Goal: Task Accomplishment & Management: Manage account settings

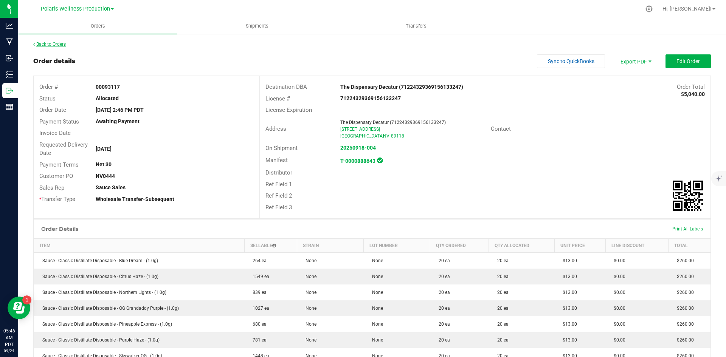
click at [57, 44] on link "Back to Orders" at bounding box center [49, 44] width 33 height 5
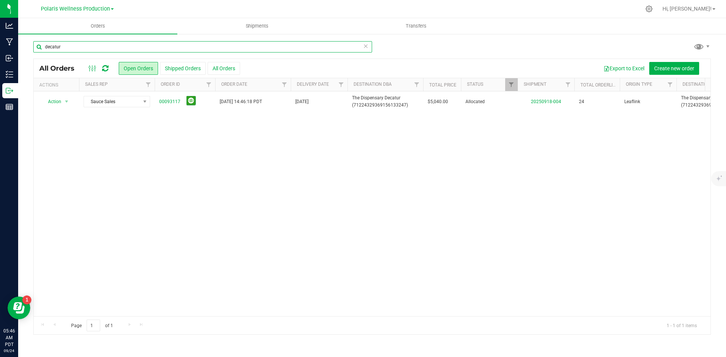
click at [77, 47] on input "decatur" at bounding box center [202, 46] width 339 height 11
type input "d"
click at [98, 26] on span "Orders" at bounding box center [97, 26] width 35 height 7
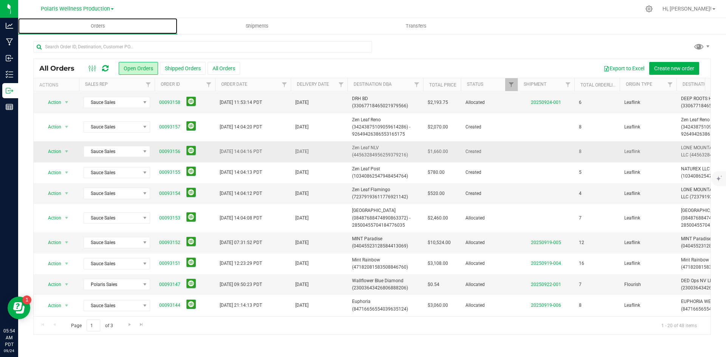
scroll to position [113, 0]
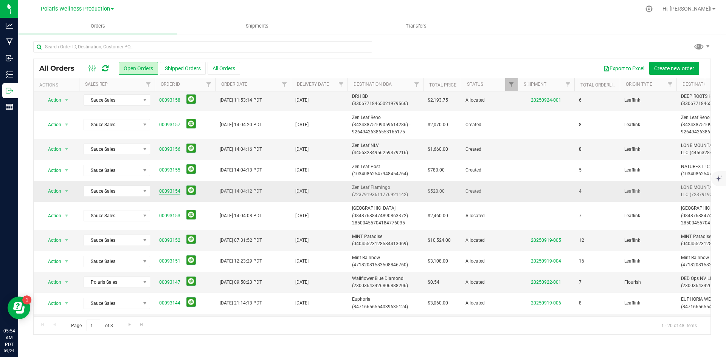
click at [168, 190] on link "00093154" at bounding box center [169, 191] width 21 height 7
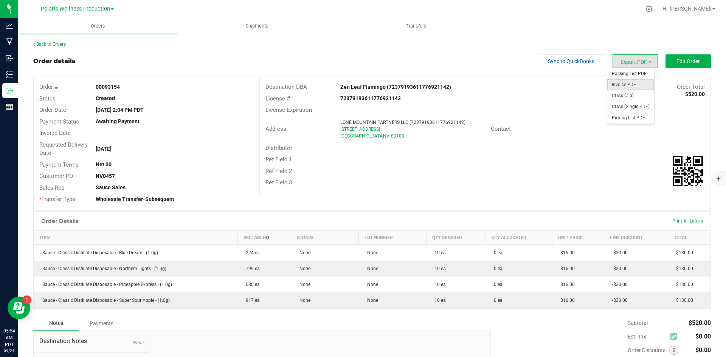
click at [636, 87] on span "Invoice PDF" at bounding box center [630, 84] width 47 height 11
click at [46, 44] on link "Back to Orders" at bounding box center [49, 44] width 33 height 5
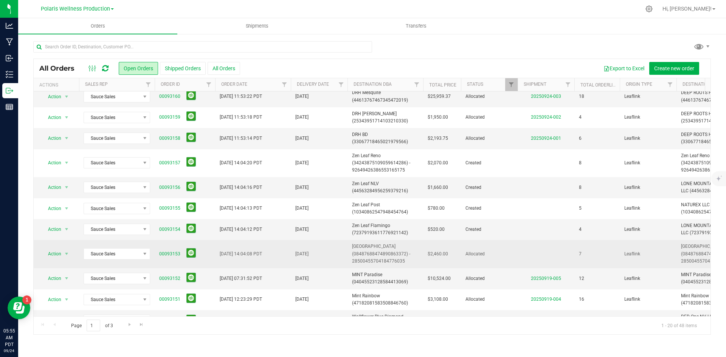
scroll to position [76, 0]
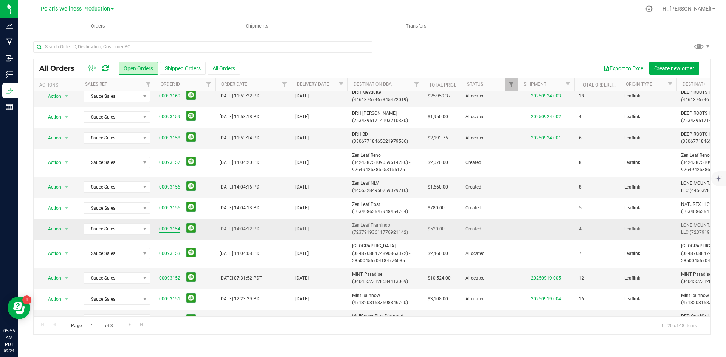
click at [169, 228] on link "00093154" at bounding box center [169, 229] width 21 height 7
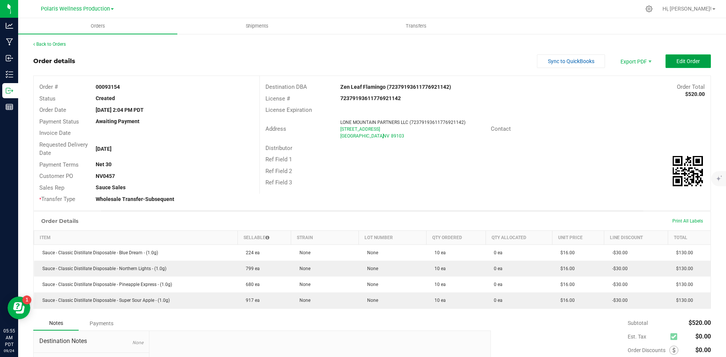
click at [676, 63] on span "Edit Order" at bounding box center [687, 61] width 23 height 6
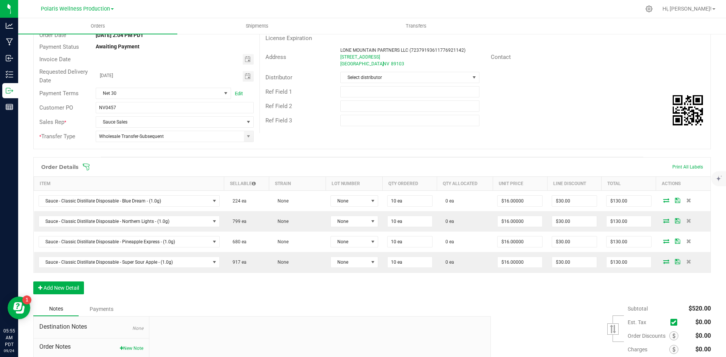
scroll to position [76, 0]
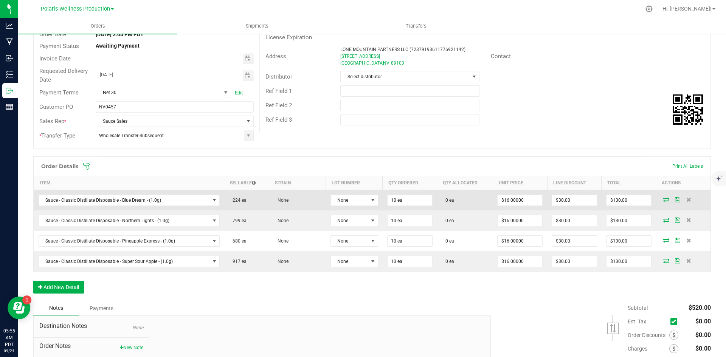
click at [663, 201] on icon at bounding box center [666, 199] width 6 height 5
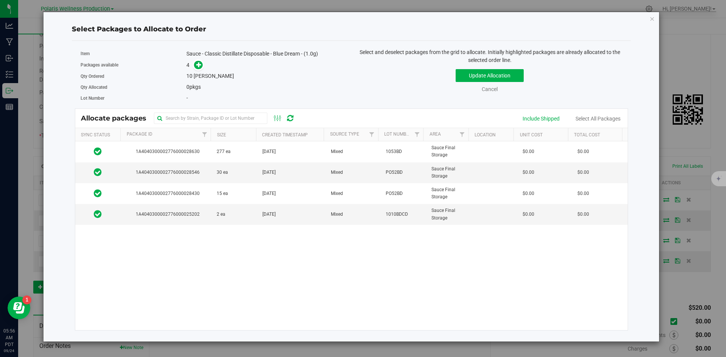
click at [226, 6] on div "Select Packages to Allocate to Order Item Sauce - Classic Distillate Disposable…" at bounding box center [365, 178] width 731 height 357
click at [653, 20] on icon "button" at bounding box center [651, 18] width 5 height 9
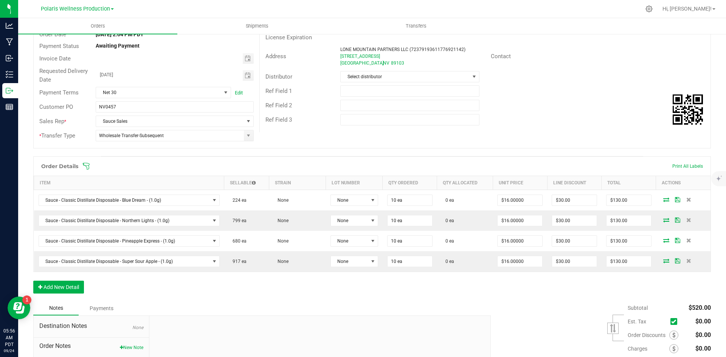
scroll to position [0, 0]
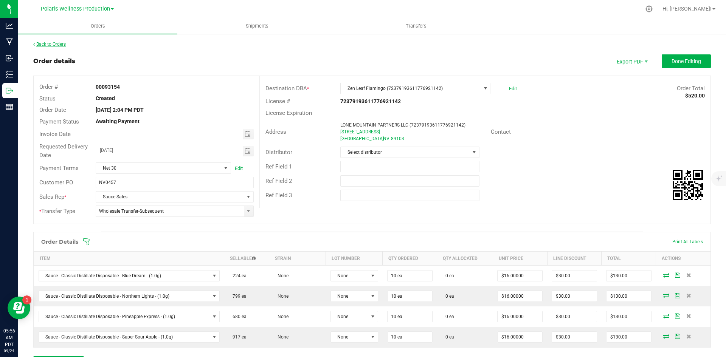
click at [47, 44] on link "Back to Orders" at bounding box center [49, 44] width 33 height 5
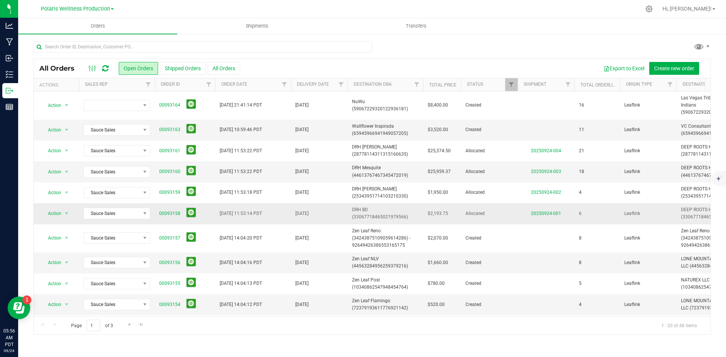
scroll to position [38, 0]
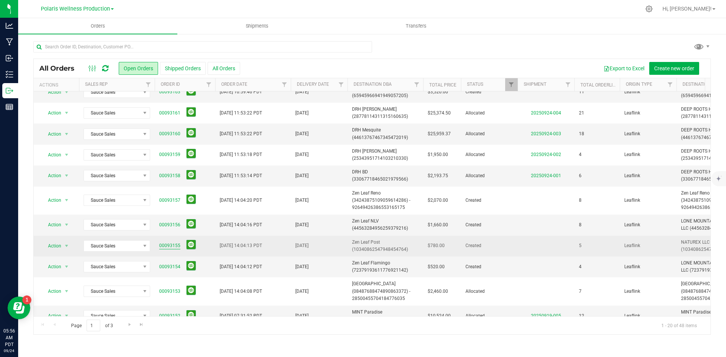
click at [167, 245] on link "00093155" at bounding box center [169, 245] width 21 height 7
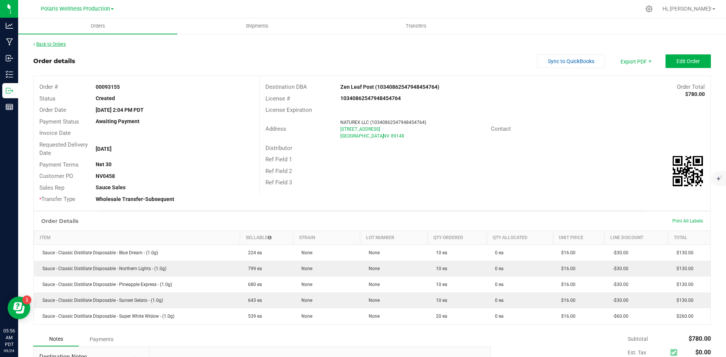
click at [48, 44] on link "Back to Orders" at bounding box center [49, 44] width 33 height 5
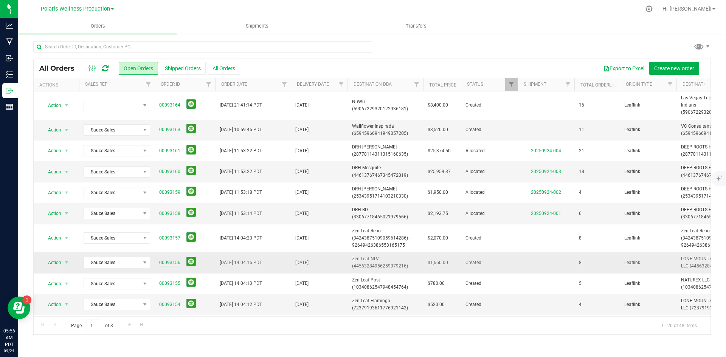
click at [170, 260] on link "00093156" at bounding box center [169, 262] width 21 height 7
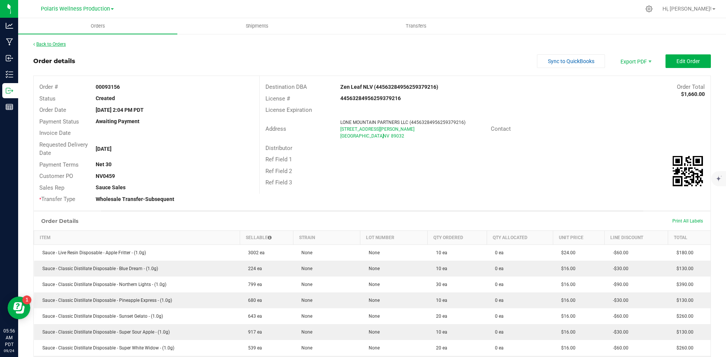
click at [40, 42] on link "Back to Orders" at bounding box center [49, 44] width 33 height 5
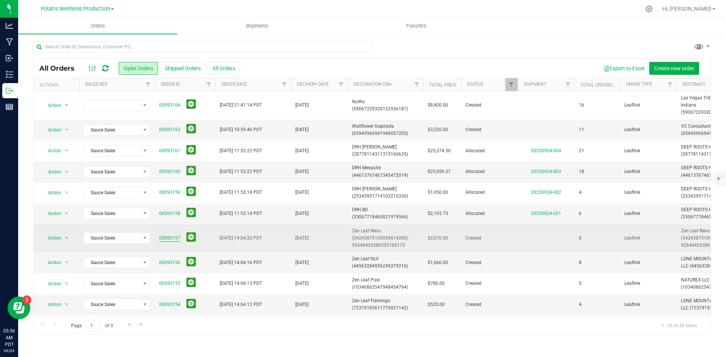
click at [172, 237] on link "00093157" at bounding box center [169, 238] width 21 height 7
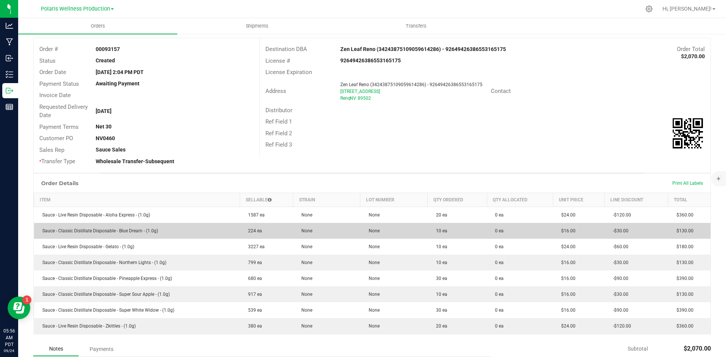
scroll to position [76, 0]
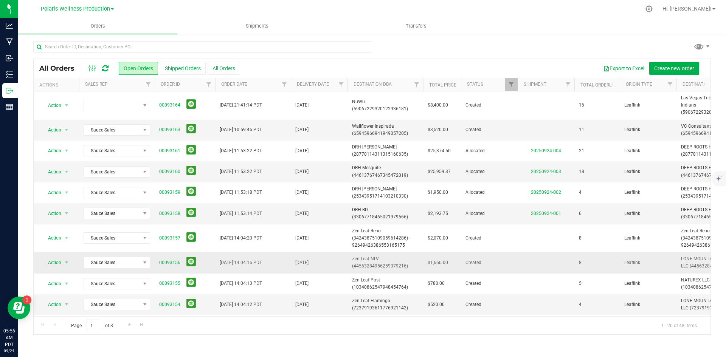
scroll to position [38, 0]
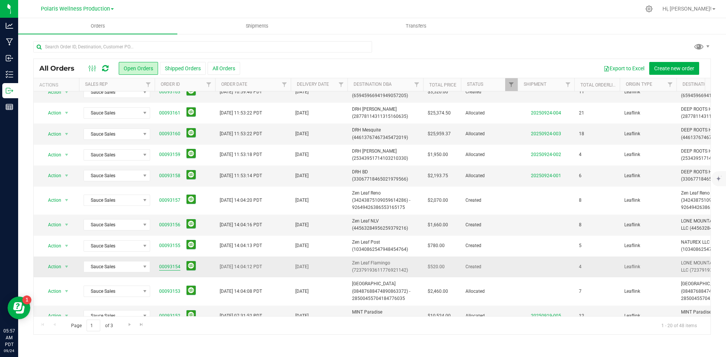
click at [174, 267] on link "00093154" at bounding box center [169, 266] width 21 height 7
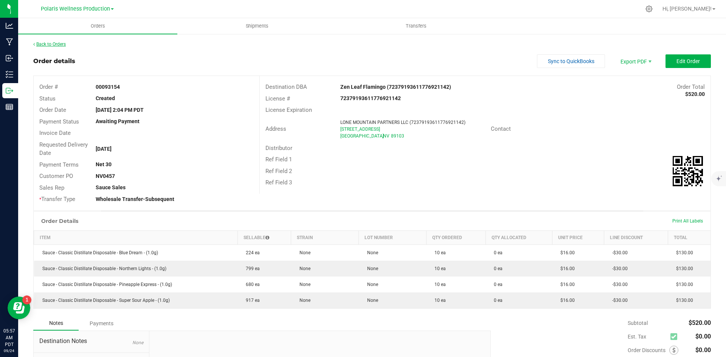
click at [39, 45] on link "Back to Orders" at bounding box center [49, 44] width 33 height 5
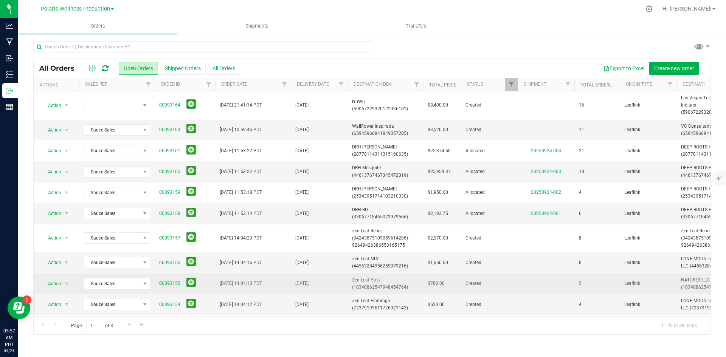
click at [172, 281] on link "00093155" at bounding box center [169, 283] width 21 height 7
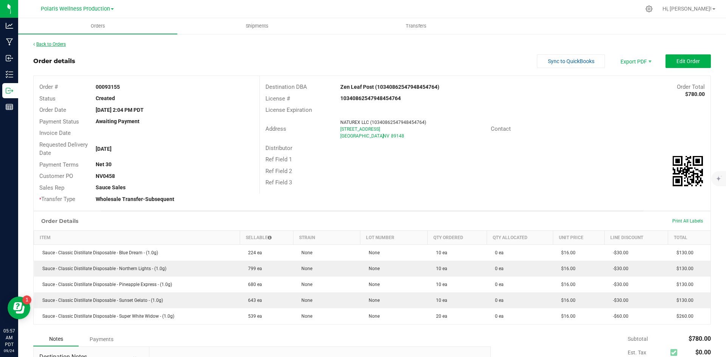
click at [50, 44] on link "Back to Orders" at bounding box center [49, 44] width 33 height 5
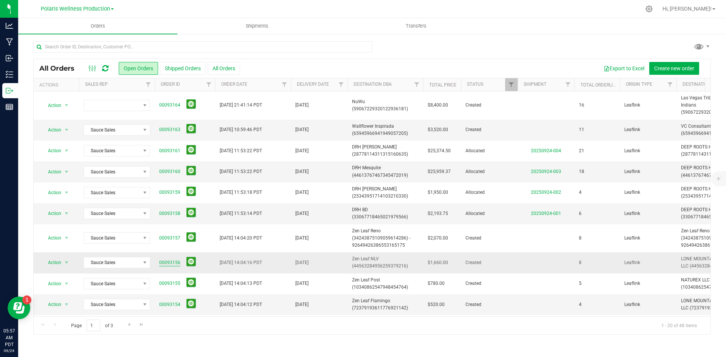
click at [171, 260] on link "00093156" at bounding box center [169, 262] width 21 height 7
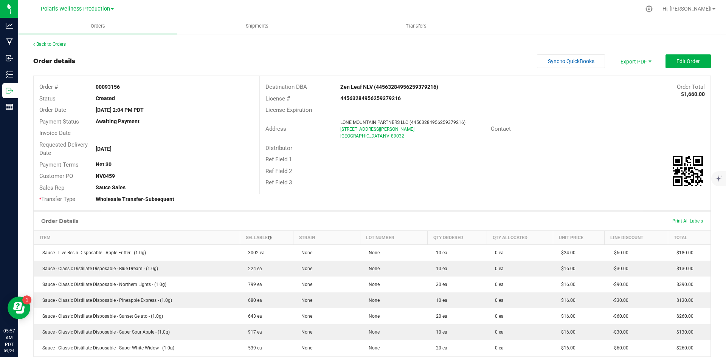
click at [42, 40] on div "Back to Orders Order details Sync to QuickBooks Export PDF Edit Order Order # 0…" at bounding box center [371, 268] width 707 height 471
click at [42, 43] on link "Back to Orders" at bounding box center [49, 44] width 33 height 5
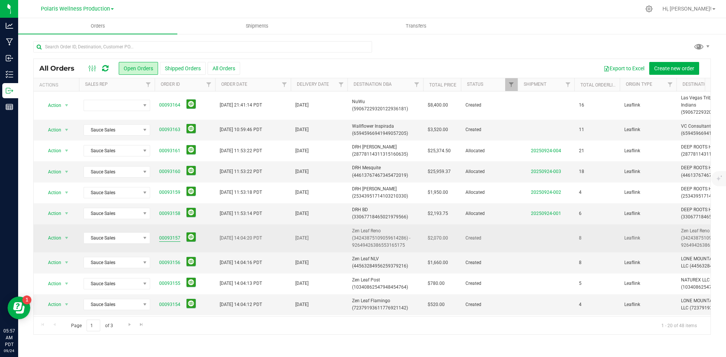
click at [174, 240] on link "00093157" at bounding box center [169, 238] width 21 height 7
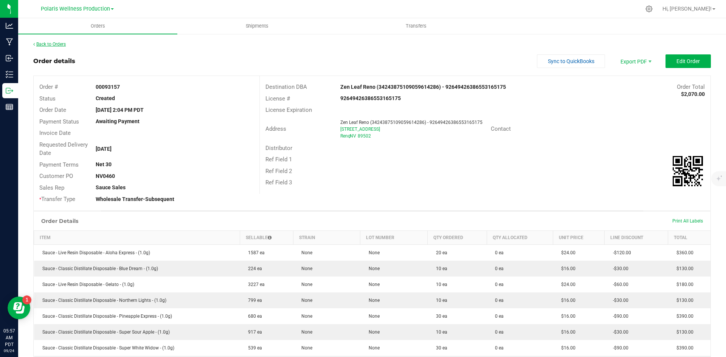
click at [47, 45] on link "Back to Orders" at bounding box center [49, 44] width 33 height 5
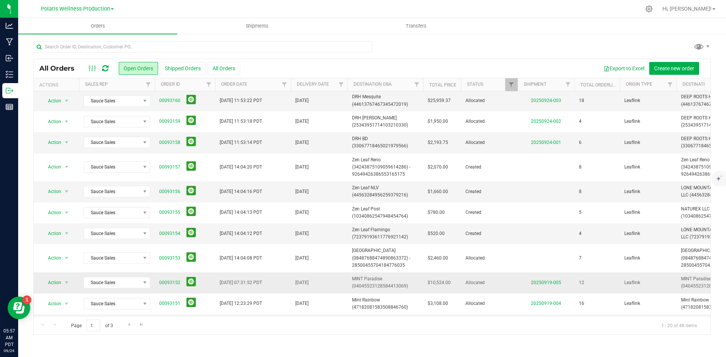
scroll to position [76, 0]
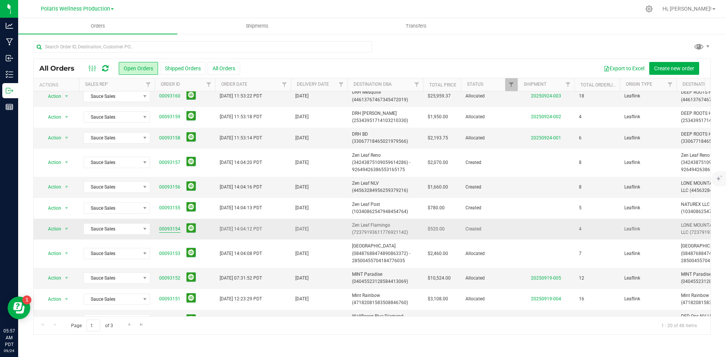
click at [166, 229] on link "00093154" at bounding box center [169, 229] width 21 height 7
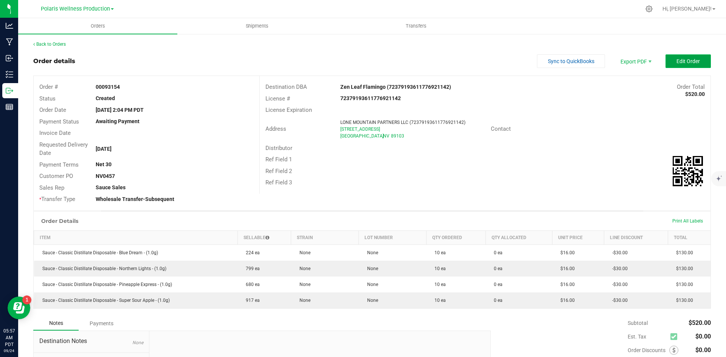
click at [678, 59] on span "Edit Order" at bounding box center [687, 61] width 23 height 6
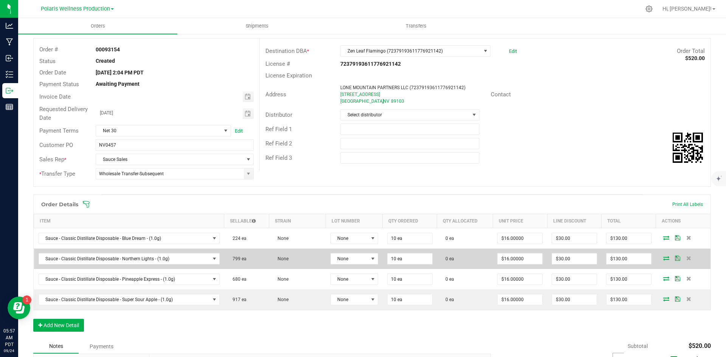
scroll to position [38, 0]
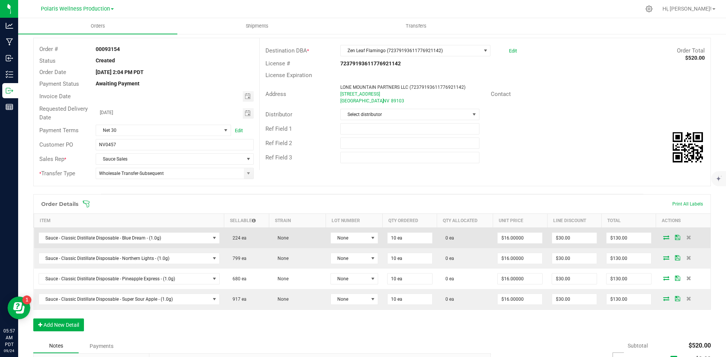
click at [663, 239] on icon at bounding box center [666, 237] width 6 height 5
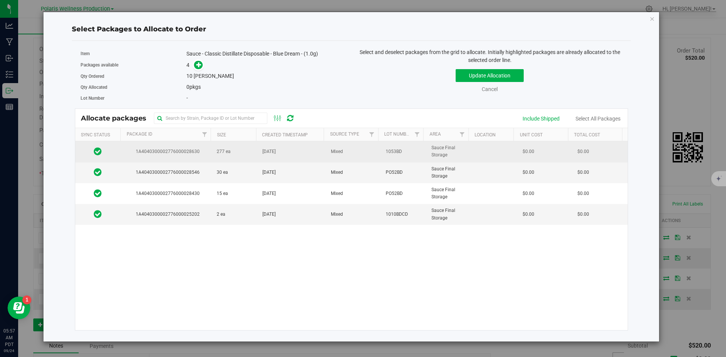
click at [223, 149] on span "277 ea" at bounding box center [224, 151] width 14 height 7
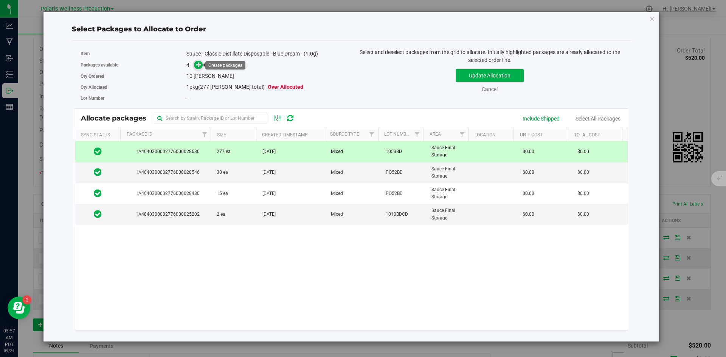
click at [201, 63] on icon at bounding box center [198, 64] width 5 height 5
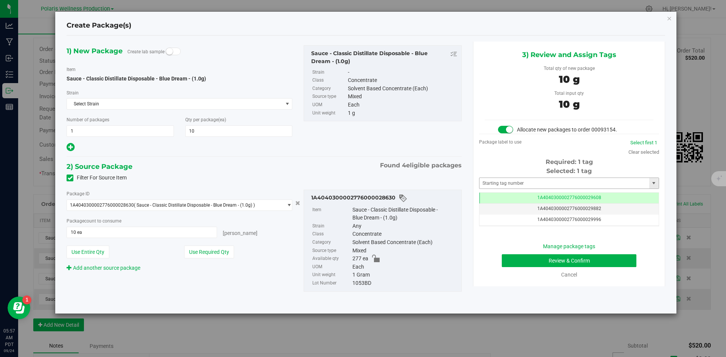
click at [544, 177] on div "Selected: 1 tag Tag 1A4040300002776000029608 1A4040300002776000029882 1A4040300…" at bounding box center [569, 197] width 180 height 60
click at [543, 185] on input "text" at bounding box center [564, 183] width 170 height 11
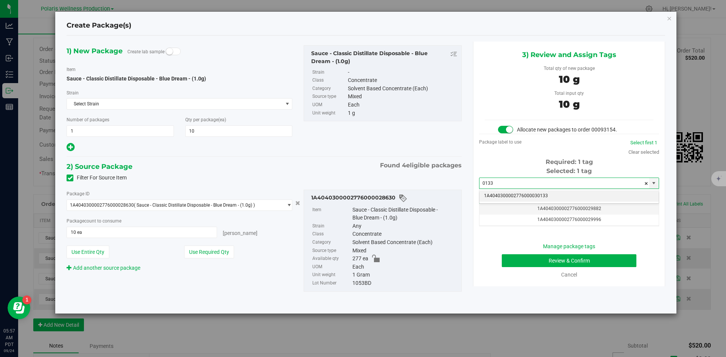
click at [529, 197] on li "1A4040300002776000030133" at bounding box center [568, 195] width 179 height 11
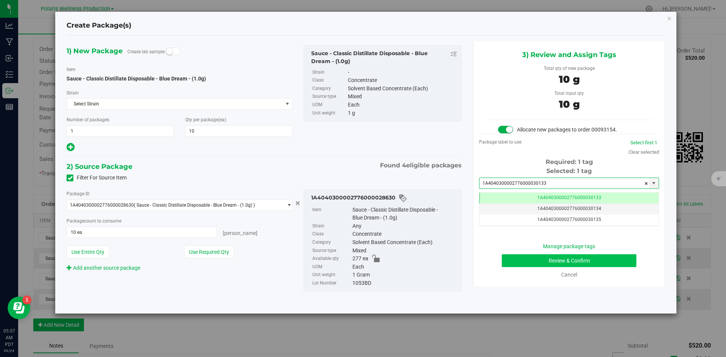
type input "1A4040300002776000030133"
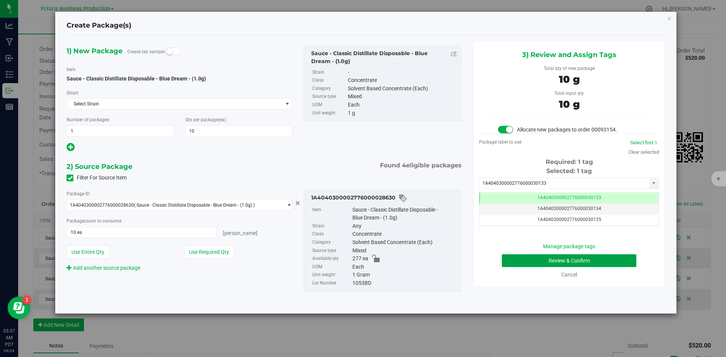
click at [526, 262] on button "Review & Confirm" at bounding box center [568, 260] width 135 height 13
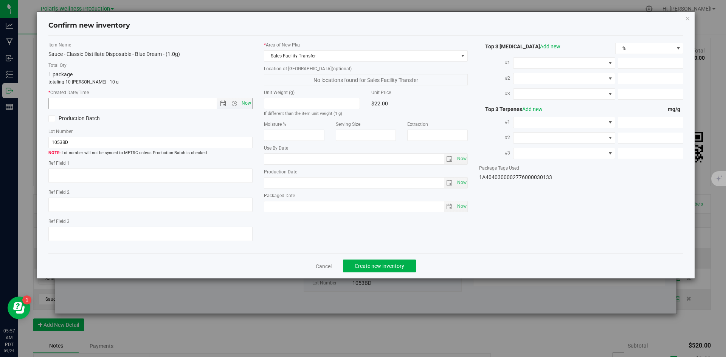
click at [247, 103] on span "Now" at bounding box center [246, 103] width 13 height 11
type input "[DATE] 5:57 AM"
click at [399, 265] on span "Create new inventory" at bounding box center [379, 266] width 50 height 6
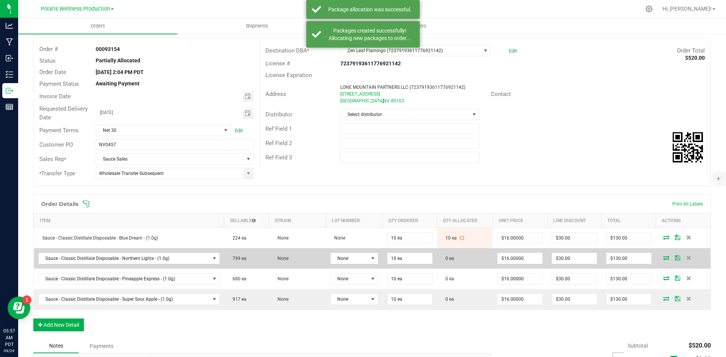
click at [663, 258] on icon at bounding box center [666, 257] width 6 height 5
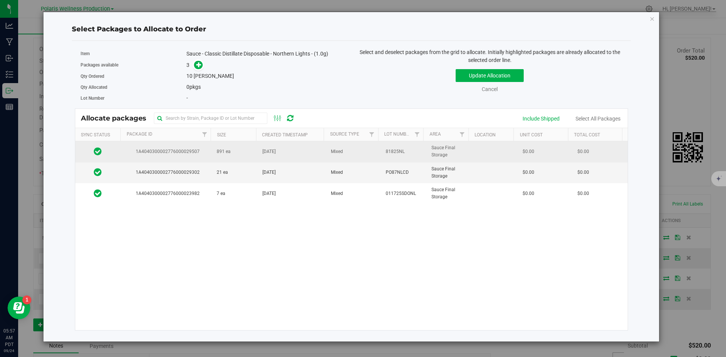
click at [199, 151] on span "1A4040300002776000029507" at bounding box center [166, 151] width 82 height 7
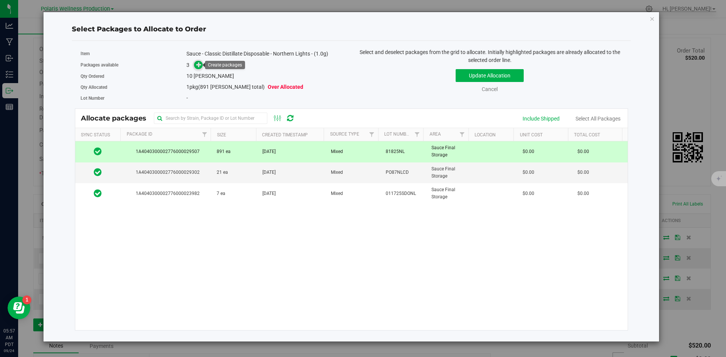
click at [195, 64] on span at bounding box center [198, 65] width 9 height 9
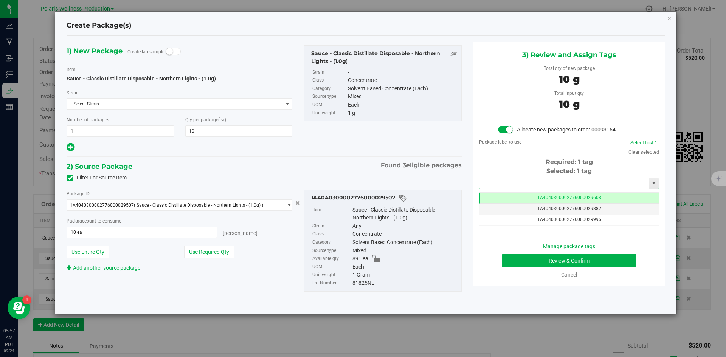
click at [503, 183] on input "text" at bounding box center [564, 183] width 170 height 11
click at [517, 195] on li "1A4040300002776000030134" at bounding box center [568, 195] width 179 height 11
type input "1A4040300002776000030134"
click at [529, 261] on button "Review & Confirm" at bounding box center [568, 260] width 135 height 13
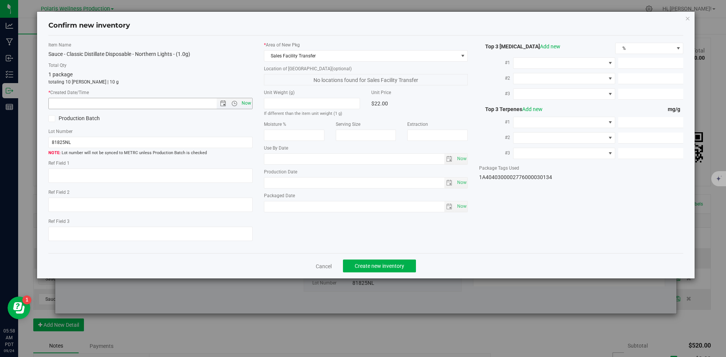
click at [245, 101] on span "Now" at bounding box center [246, 103] width 13 height 11
type input "[DATE] 5:58 AM"
click at [387, 263] on span "Create new inventory" at bounding box center [379, 266] width 50 height 6
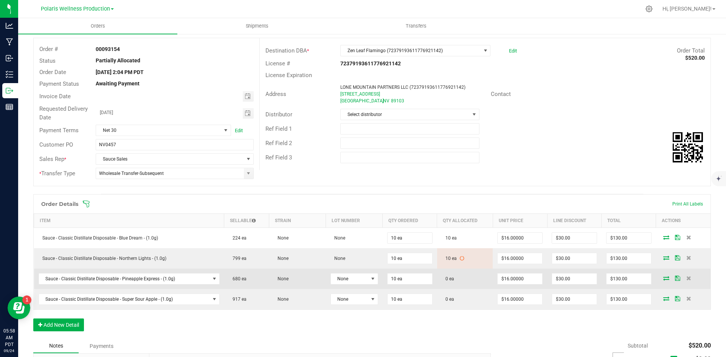
click at [660, 277] on span at bounding box center [665, 278] width 11 height 5
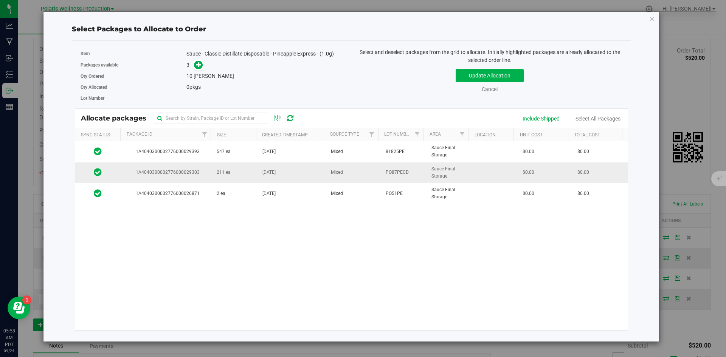
click at [235, 170] on td "211 ea" at bounding box center [235, 173] width 46 height 21
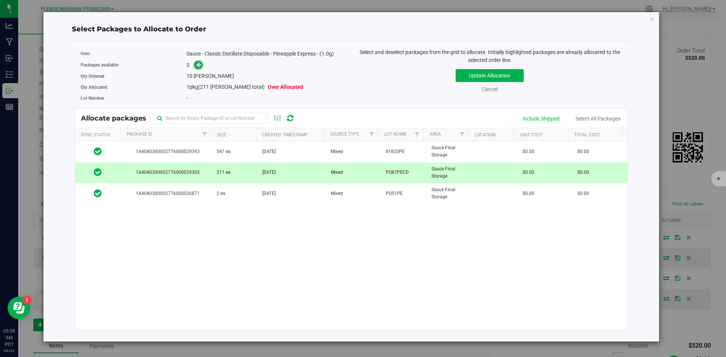
click at [200, 66] on icon at bounding box center [198, 64] width 5 height 5
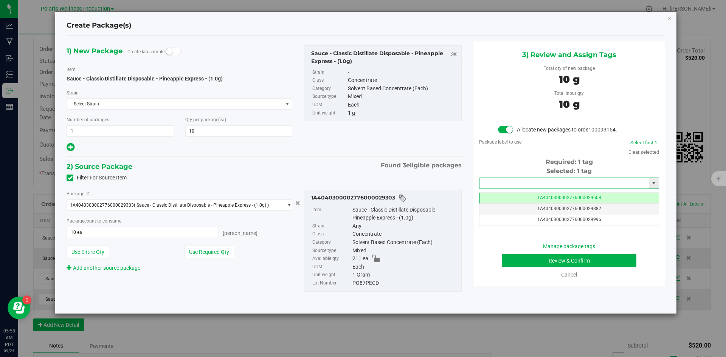
click at [511, 180] on input "text" at bounding box center [564, 183] width 170 height 11
click at [517, 198] on li "1A4040300002776000030135" at bounding box center [568, 195] width 179 height 11
type input "1A4040300002776000030135"
click at [518, 265] on button "Review & Confirm" at bounding box center [568, 260] width 135 height 13
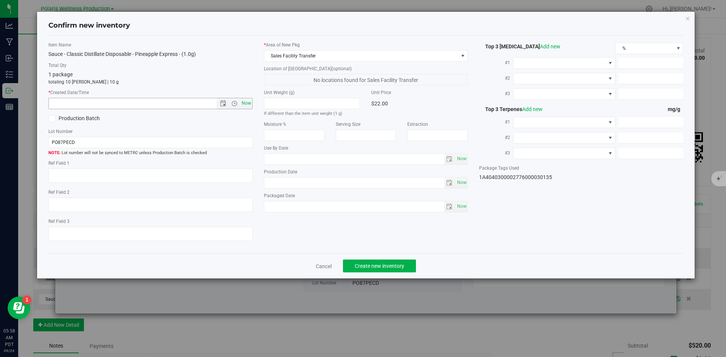
click at [248, 107] on span "Now" at bounding box center [246, 103] width 13 height 11
type input "[DATE] 5:58 AM"
click at [404, 267] on button "Create new inventory" at bounding box center [379, 266] width 73 height 13
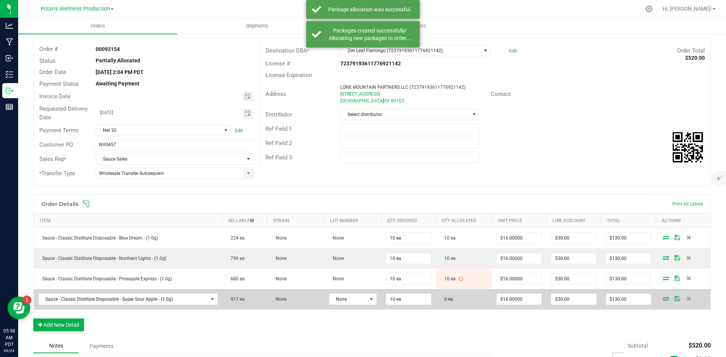
click at [662, 301] on icon at bounding box center [665, 298] width 6 height 5
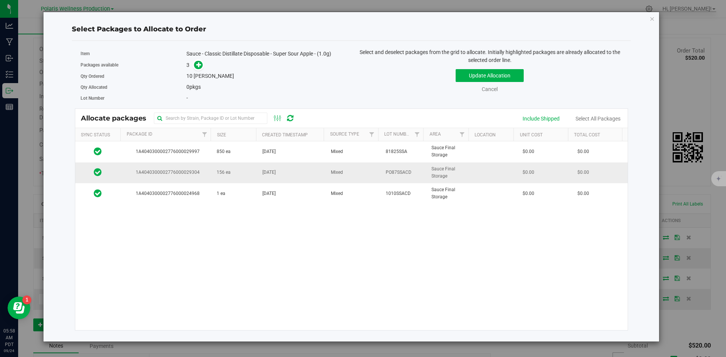
click at [237, 171] on td "156 ea" at bounding box center [235, 173] width 46 height 21
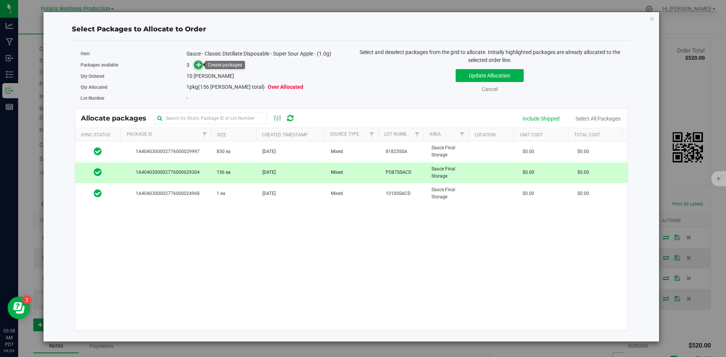
click at [197, 65] on icon at bounding box center [198, 64] width 5 height 5
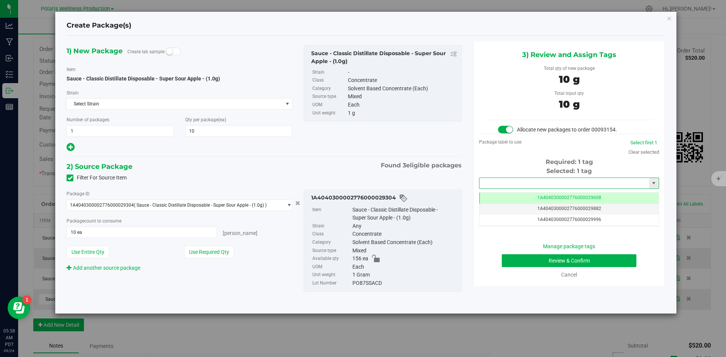
click at [534, 181] on input "text" at bounding box center [564, 183] width 170 height 11
click at [529, 195] on li "1A4040300002776000030136" at bounding box center [568, 195] width 179 height 11
type input "1A4040300002776000030136"
click at [539, 259] on button "Review & Confirm" at bounding box center [568, 260] width 135 height 13
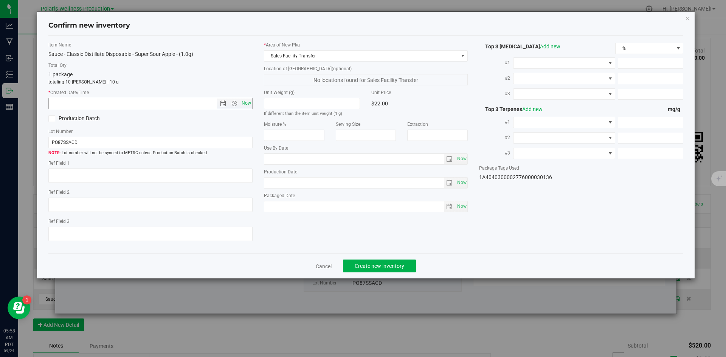
click at [248, 102] on span "Now" at bounding box center [246, 103] width 13 height 11
type input "[DATE] 5:58 AM"
click at [404, 264] on button "Create new inventory" at bounding box center [379, 266] width 73 height 13
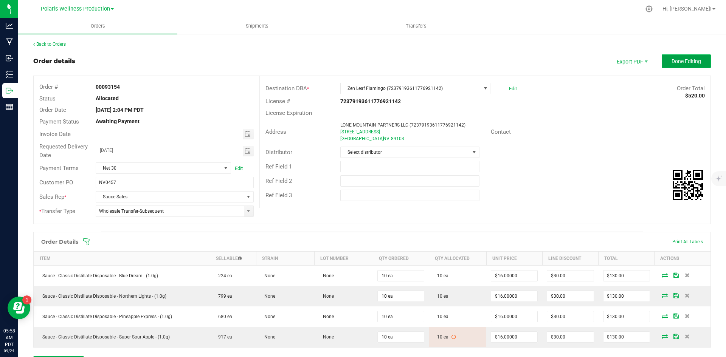
click at [682, 60] on span "Done Editing" at bounding box center [685, 61] width 29 height 6
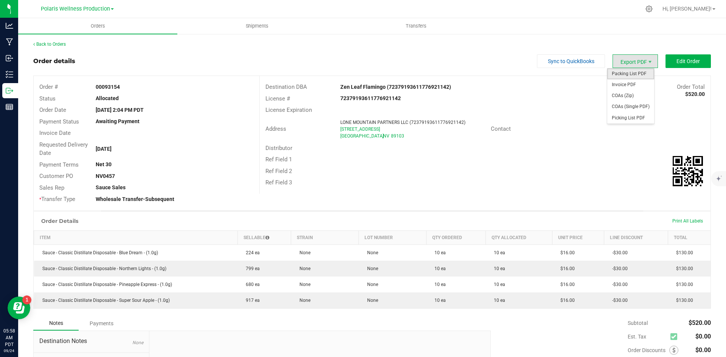
click at [630, 77] on span "Packing List PDF" at bounding box center [630, 73] width 47 height 11
click at [94, 26] on span "Orders" at bounding box center [97, 26] width 35 height 7
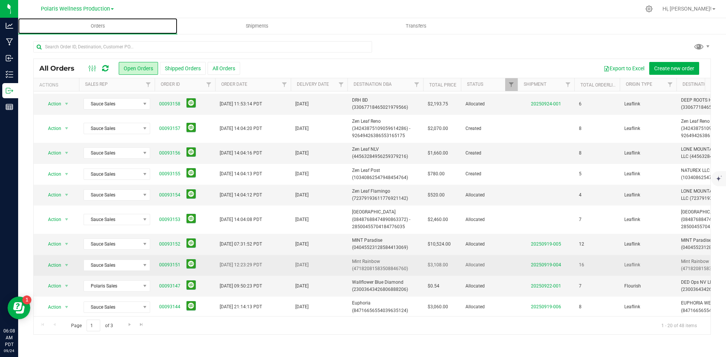
scroll to position [113, 0]
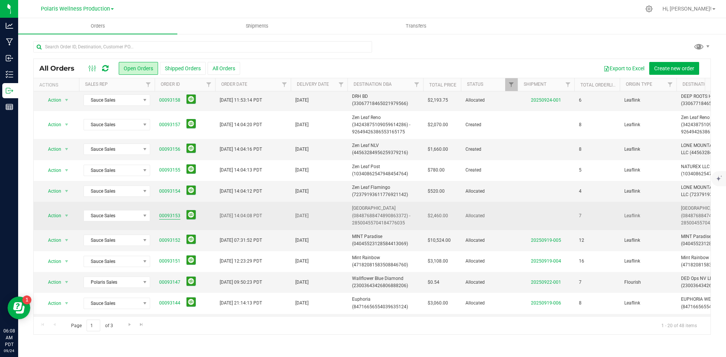
click at [172, 215] on link "00093153" at bounding box center [169, 215] width 21 height 7
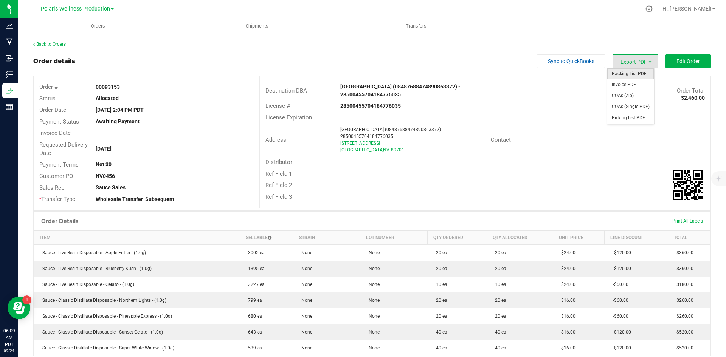
click at [634, 76] on span "Packing List PDF" at bounding box center [630, 73] width 47 height 11
click at [44, 46] on link "Back to Orders" at bounding box center [49, 44] width 33 height 5
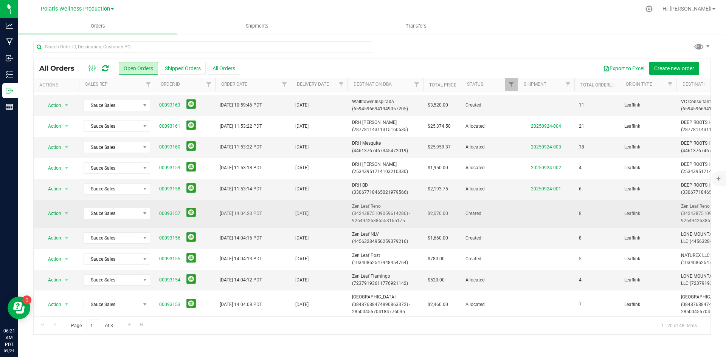
scroll to position [38, 0]
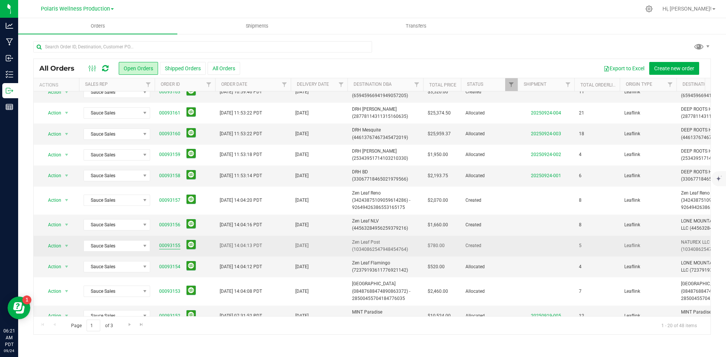
click at [176, 248] on link "00093155" at bounding box center [169, 245] width 21 height 7
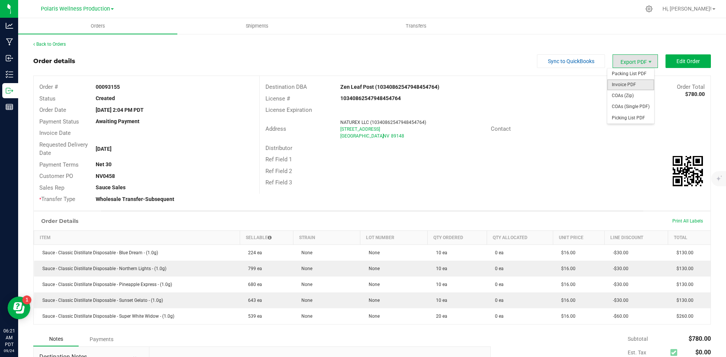
click at [627, 84] on span "Invoice PDF" at bounding box center [630, 84] width 47 height 11
click at [42, 44] on link "Back to Orders" at bounding box center [49, 44] width 33 height 5
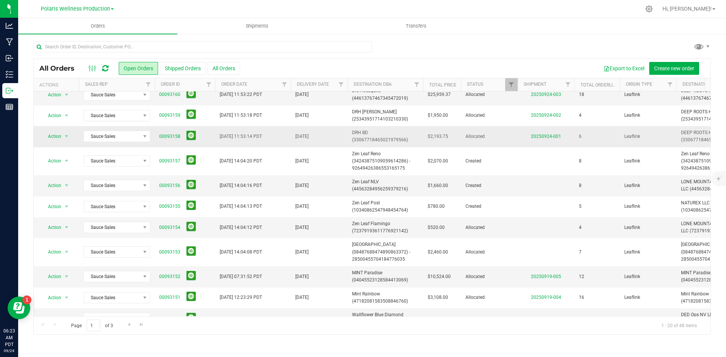
scroll to position [113, 0]
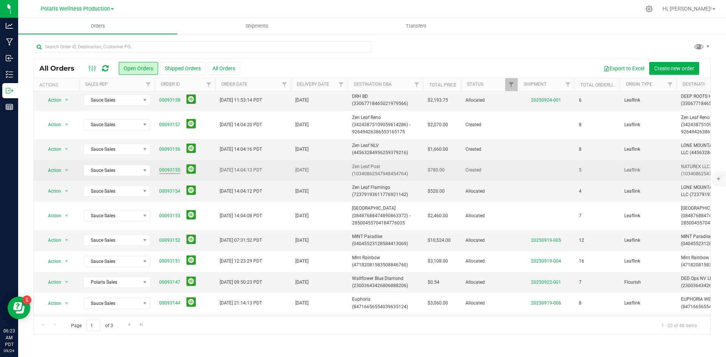
click at [175, 171] on link "00093155" at bounding box center [169, 170] width 21 height 7
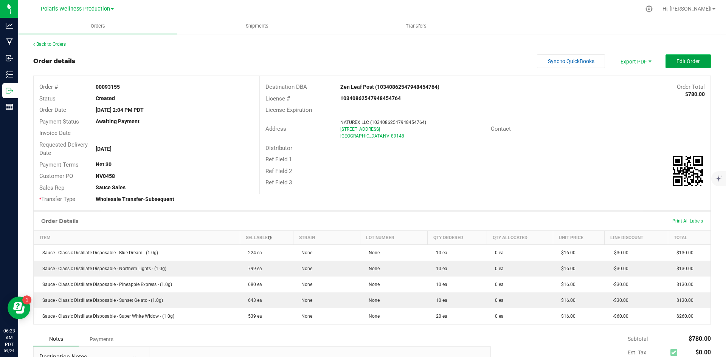
click at [682, 62] on span "Edit Order" at bounding box center [687, 61] width 23 height 6
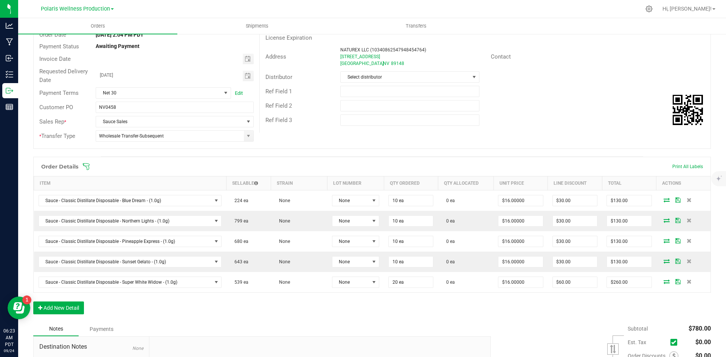
scroll to position [76, 0]
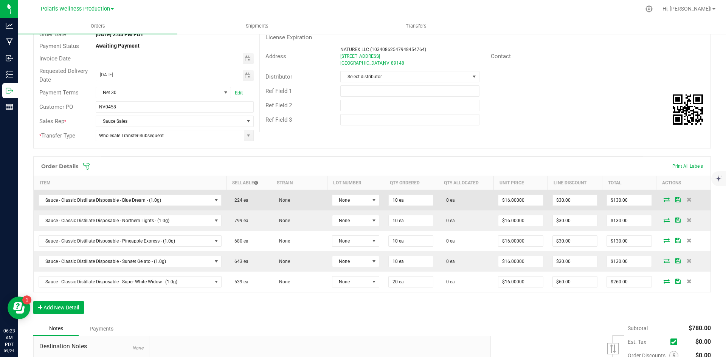
click at [663, 200] on icon at bounding box center [666, 199] width 6 height 5
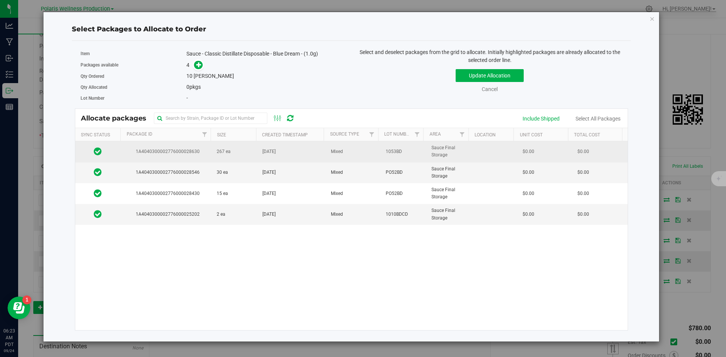
click at [243, 152] on td "267 ea" at bounding box center [235, 151] width 46 height 21
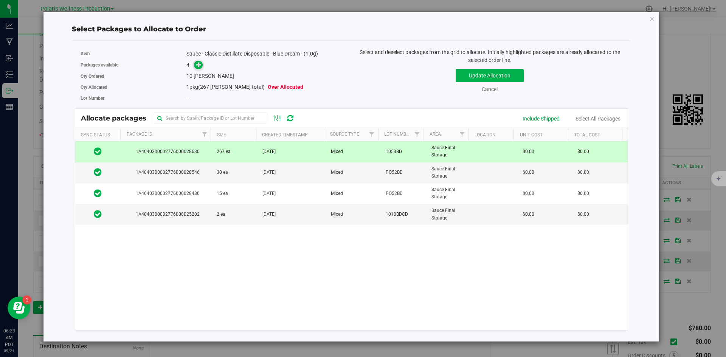
click at [197, 65] on icon at bounding box center [198, 64] width 5 height 5
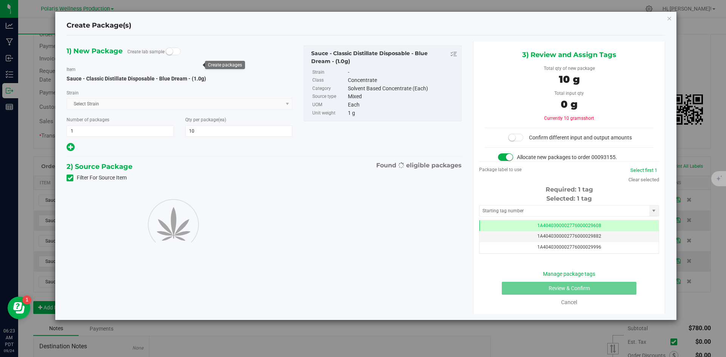
scroll to position [0, 0]
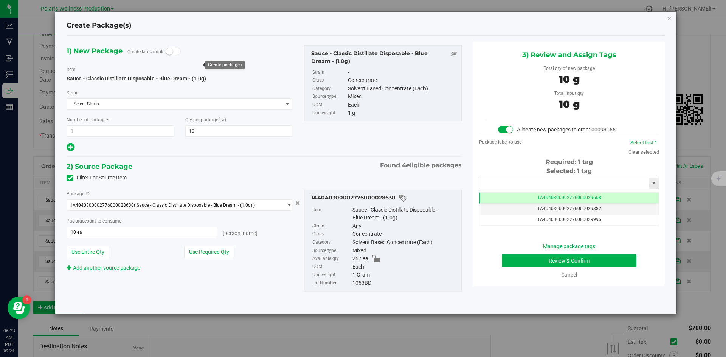
click at [508, 186] on input "text" at bounding box center [564, 183] width 170 height 11
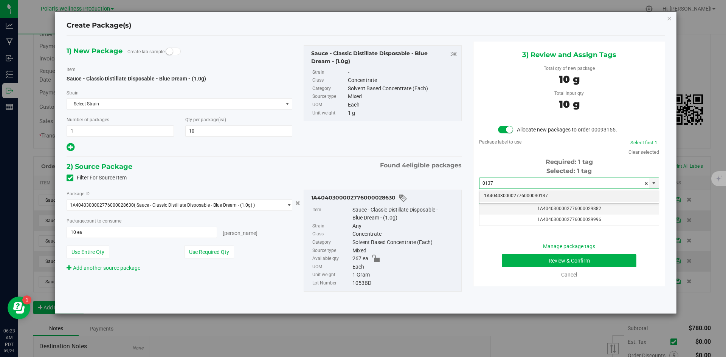
click at [528, 200] on li "1A4040300002776000030137" at bounding box center [568, 195] width 179 height 11
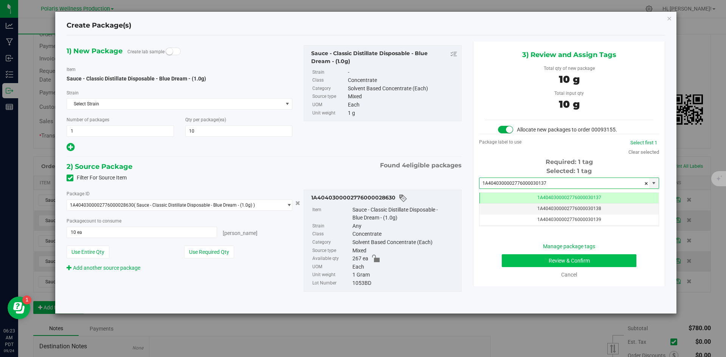
type input "1A4040300002776000030137"
click at [528, 259] on button "Review & Confirm" at bounding box center [568, 260] width 135 height 13
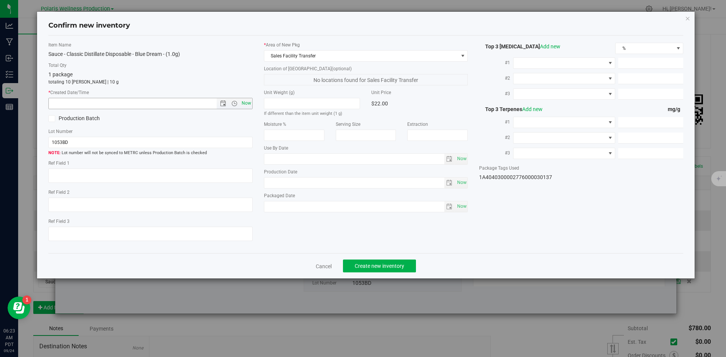
click at [248, 106] on span "Now" at bounding box center [246, 103] width 13 height 11
type input "[DATE] 6:23 AM"
click at [393, 265] on span "Create new inventory" at bounding box center [379, 266] width 50 height 6
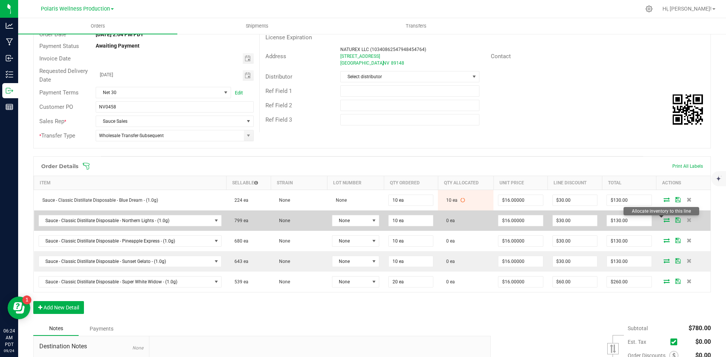
click at [663, 220] on icon at bounding box center [666, 220] width 6 height 5
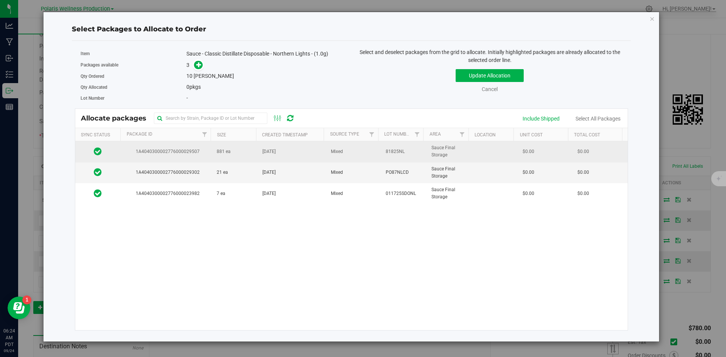
click at [248, 154] on td "881 ea" at bounding box center [235, 151] width 46 height 21
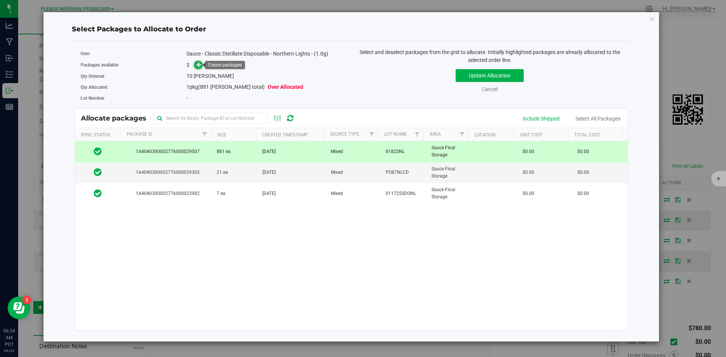
click at [197, 66] on icon at bounding box center [198, 64] width 5 height 5
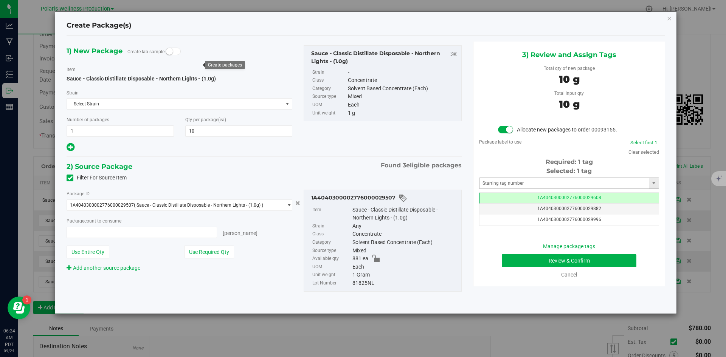
type input "10 ea"
click at [520, 185] on input "text" at bounding box center [564, 183] width 170 height 11
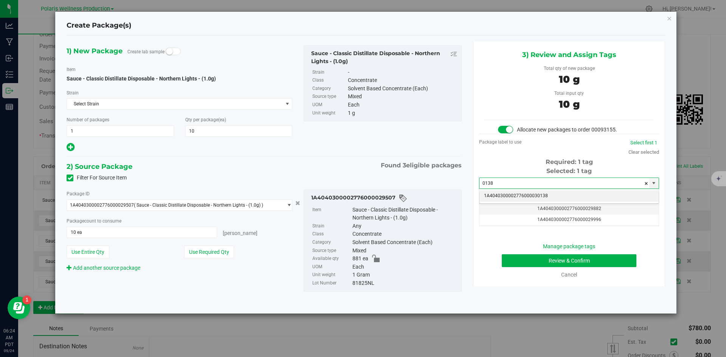
click at [522, 195] on li "1A4040300002776000030138" at bounding box center [568, 195] width 179 height 11
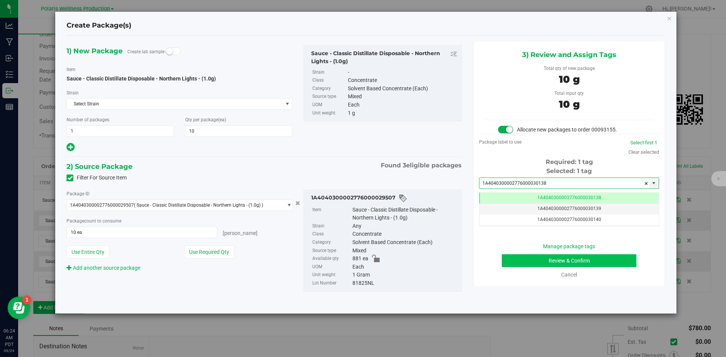
type input "1A4040300002776000030138"
click at [514, 259] on button "Review & Confirm" at bounding box center [568, 260] width 135 height 13
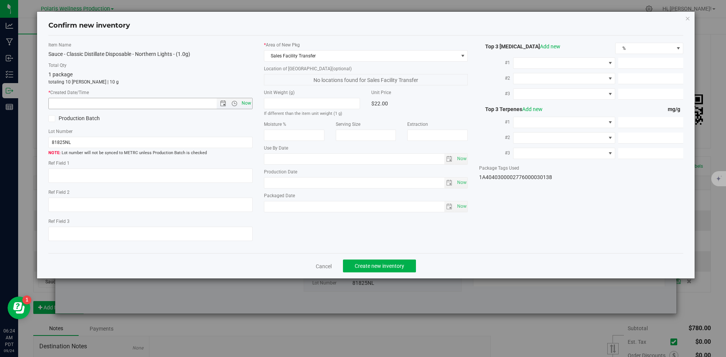
click at [247, 105] on span "Now" at bounding box center [246, 103] width 13 height 11
type input "[DATE] 6:24 AM"
click at [398, 267] on span "Create new inventory" at bounding box center [379, 266] width 50 height 6
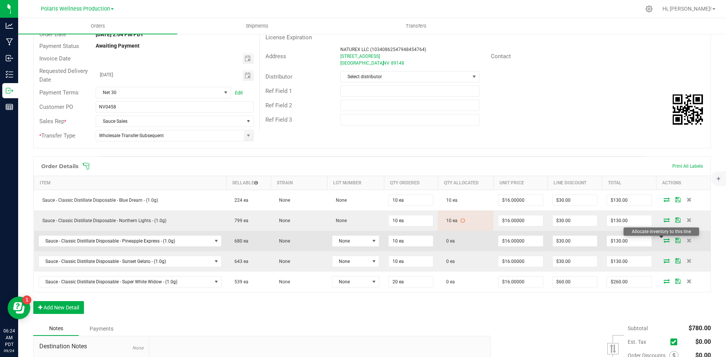
click at [663, 241] on icon at bounding box center [666, 240] width 6 height 5
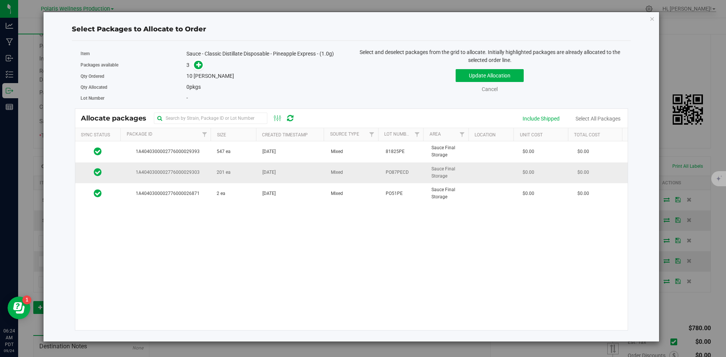
click at [242, 172] on td "201 ea" at bounding box center [235, 173] width 46 height 21
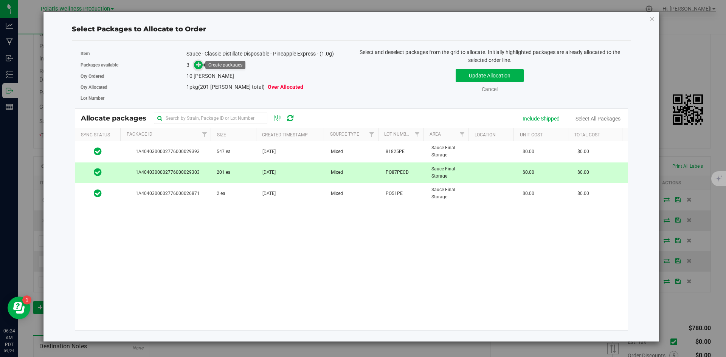
click at [198, 66] on icon at bounding box center [198, 64] width 5 height 5
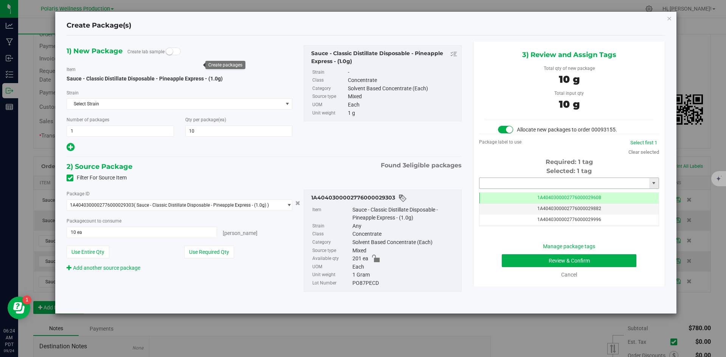
click at [508, 180] on input "text" at bounding box center [564, 183] width 170 height 11
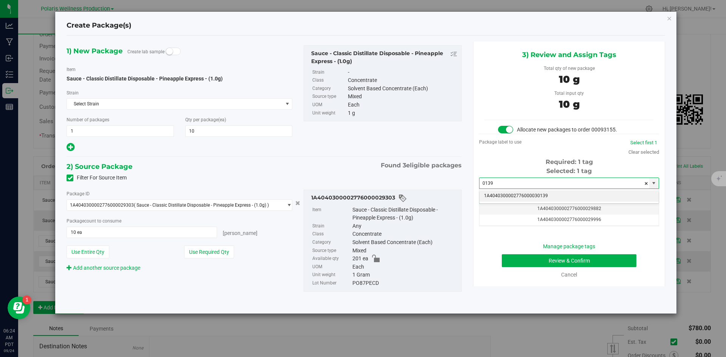
click at [521, 195] on li "1A4040300002776000030139" at bounding box center [568, 195] width 179 height 11
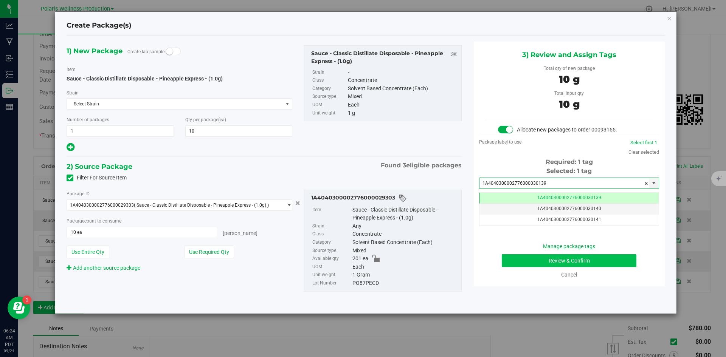
type input "1A4040300002776000030139"
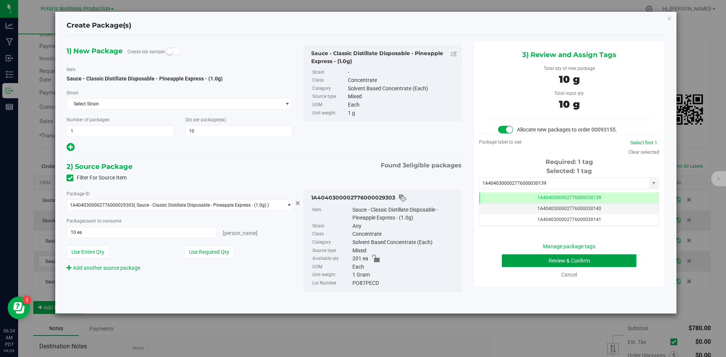
click at [508, 258] on button "Review & Confirm" at bounding box center [568, 260] width 135 height 13
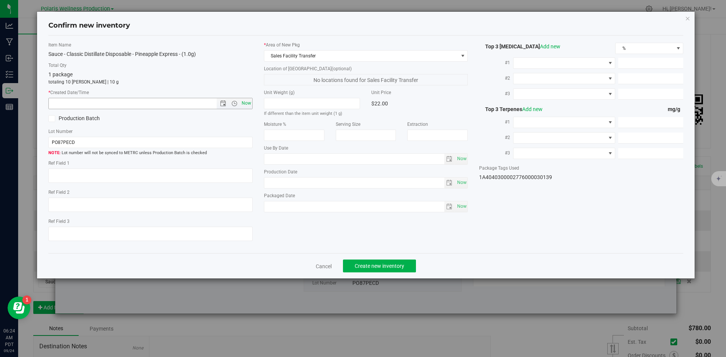
click at [246, 105] on span "Now" at bounding box center [246, 103] width 13 height 11
type input "[DATE] 6:24 AM"
click at [385, 263] on span "Create new inventory" at bounding box center [379, 266] width 50 height 6
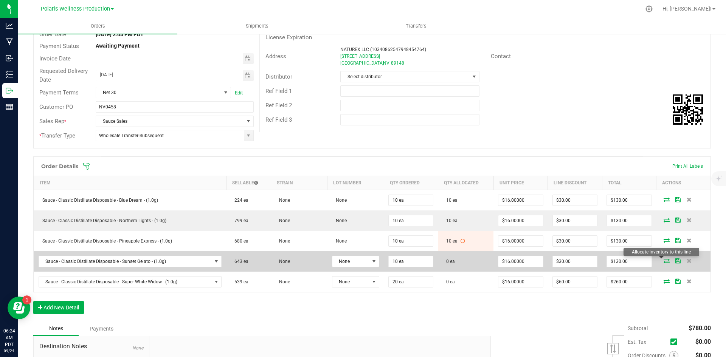
click at [663, 260] on icon at bounding box center [666, 260] width 6 height 5
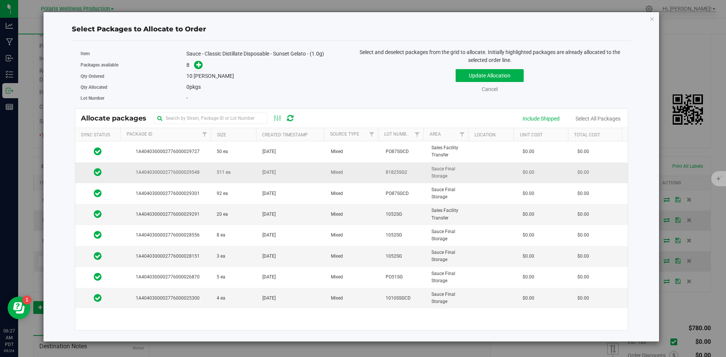
click at [237, 173] on td "511 ea" at bounding box center [235, 173] width 46 height 21
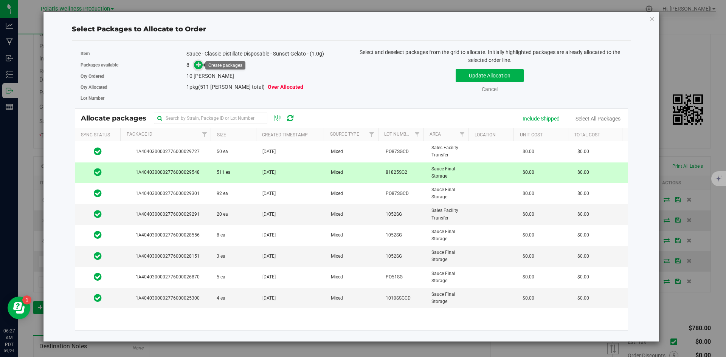
click at [199, 65] on icon at bounding box center [198, 64] width 5 height 5
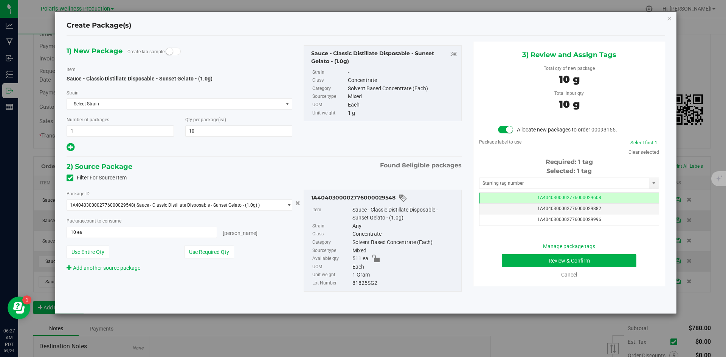
scroll to position [0, 0]
click at [531, 181] on input "text" at bounding box center [564, 183] width 170 height 11
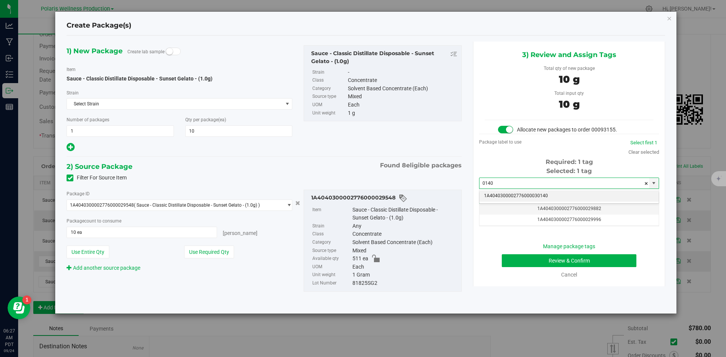
click at [527, 195] on li "1A4040300002776000030140" at bounding box center [568, 195] width 179 height 11
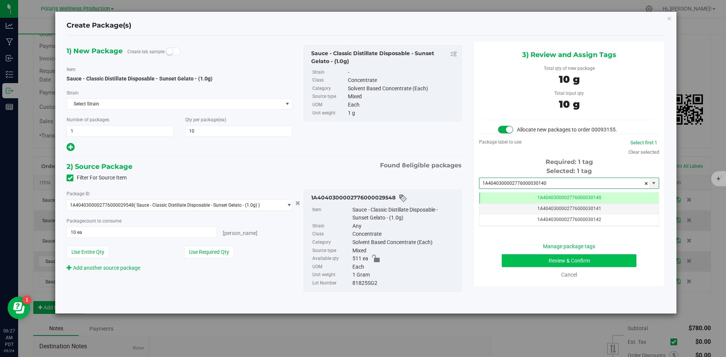
type input "1A4040300002776000030140"
click at [528, 261] on button "Review & Confirm" at bounding box center [568, 260] width 135 height 13
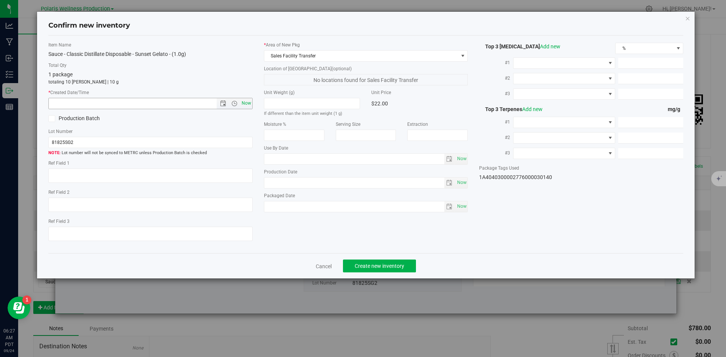
click at [244, 106] on span "Now" at bounding box center [246, 103] width 13 height 11
type input "[DATE] 6:27 AM"
click at [375, 266] on span "Create new inventory" at bounding box center [379, 266] width 50 height 6
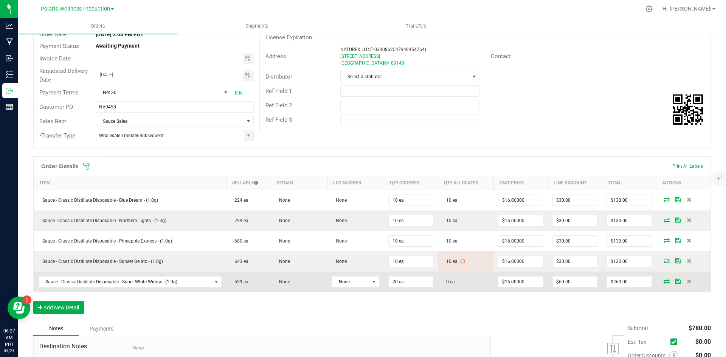
click at [663, 279] on icon at bounding box center [666, 281] width 6 height 5
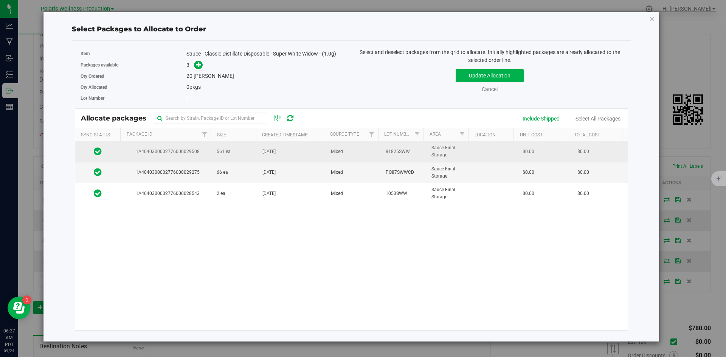
click at [239, 155] on td "561 ea" at bounding box center [235, 151] width 46 height 21
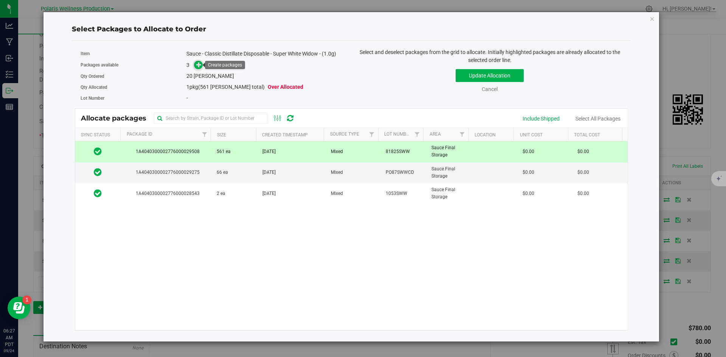
click at [200, 67] on icon at bounding box center [198, 64] width 5 height 5
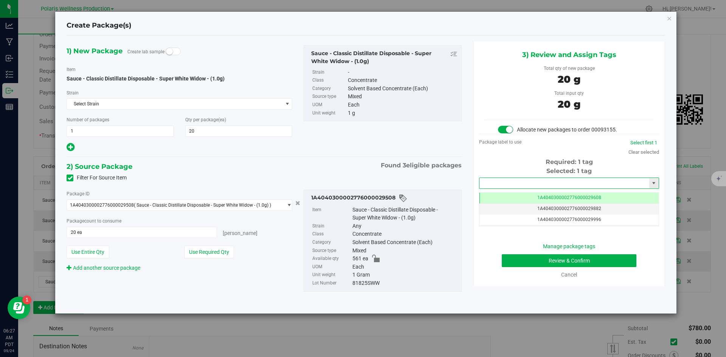
click at [507, 180] on input "text" at bounding box center [564, 183] width 170 height 11
click at [514, 196] on li "1A4040300002776000030141" at bounding box center [568, 195] width 179 height 11
type input "1A4040300002776000030141"
click at [547, 261] on button "Review & Confirm" at bounding box center [568, 260] width 135 height 13
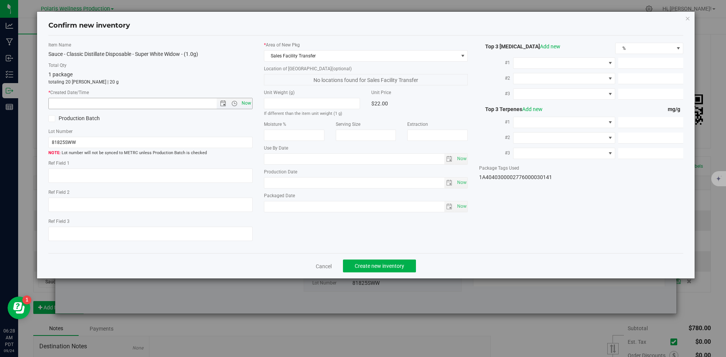
click at [250, 103] on span "Now" at bounding box center [246, 103] width 13 height 11
type input "[DATE] 6:28 AM"
click at [398, 269] on span "Create new inventory" at bounding box center [379, 266] width 50 height 6
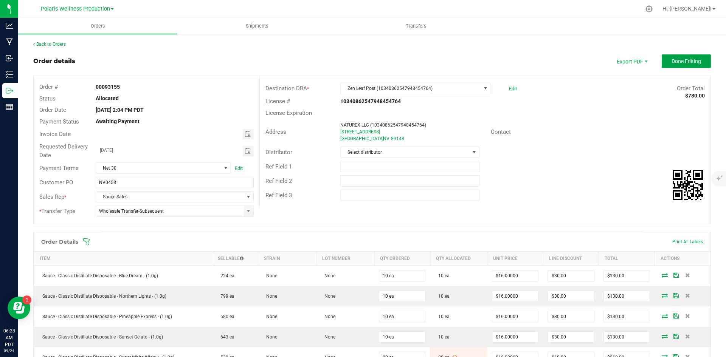
click at [679, 56] on button "Done Editing" at bounding box center [685, 61] width 49 height 14
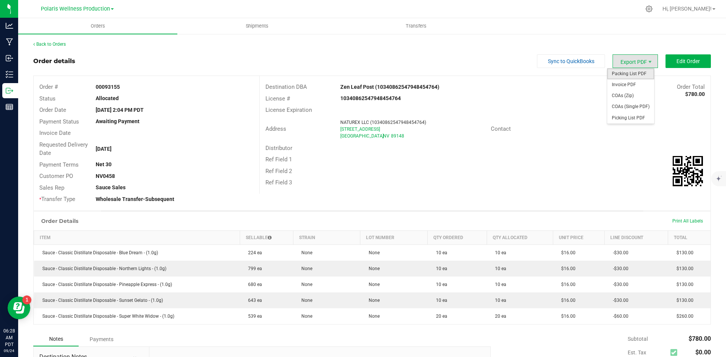
click at [630, 75] on span "Packing List PDF" at bounding box center [630, 73] width 47 height 11
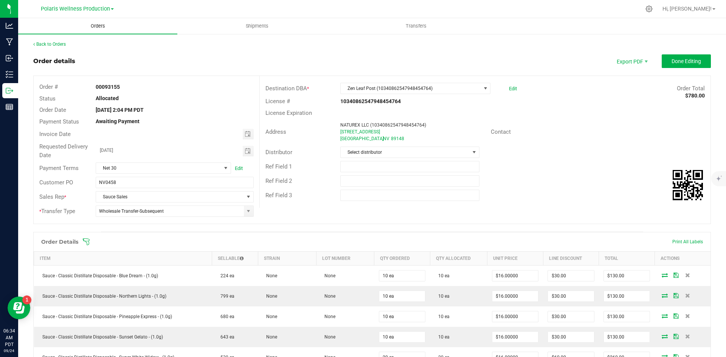
click at [94, 25] on span "Orders" at bounding box center [97, 26] width 35 height 7
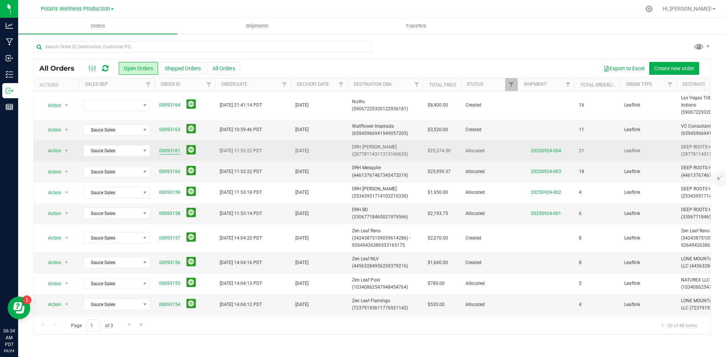
click at [167, 150] on link "00093161" at bounding box center [169, 150] width 21 height 7
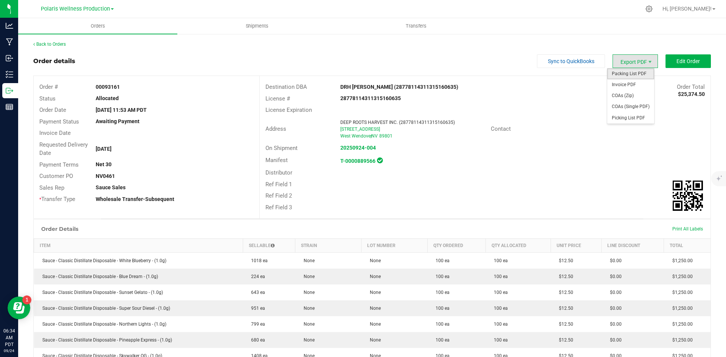
click at [631, 74] on span "Packing List PDF" at bounding box center [630, 73] width 47 height 11
click at [634, 75] on span "Packing List PDF" at bounding box center [630, 73] width 47 height 11
